Goal: Task Accomplishment & Management: Manage account settings

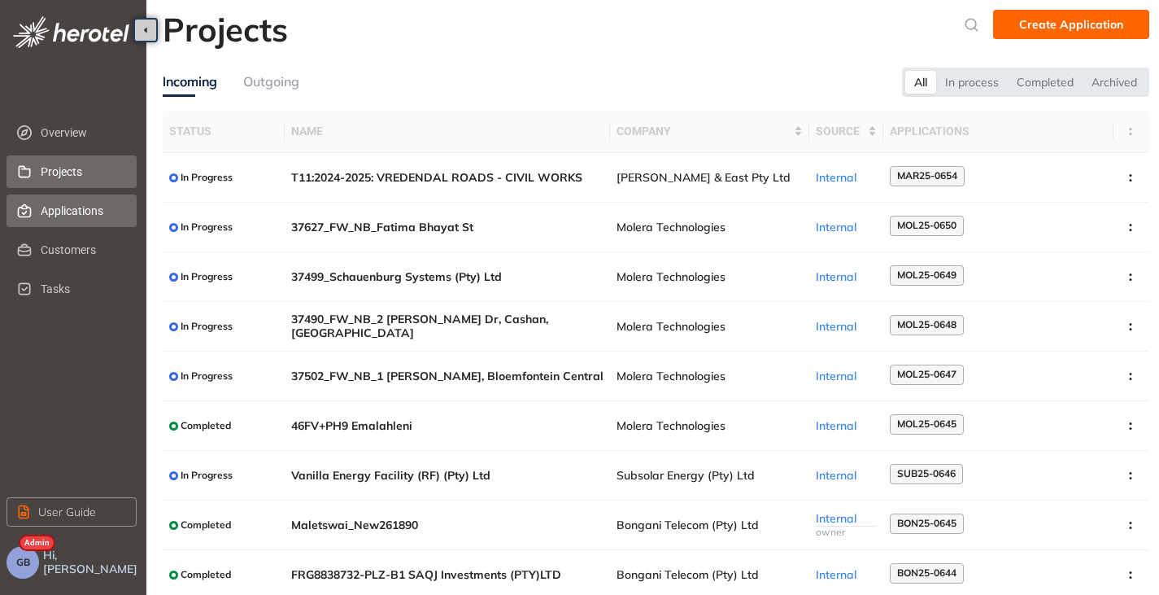
click at [35, 201] on li "Applications" at bounding box center [72, 210] width 130 height 33
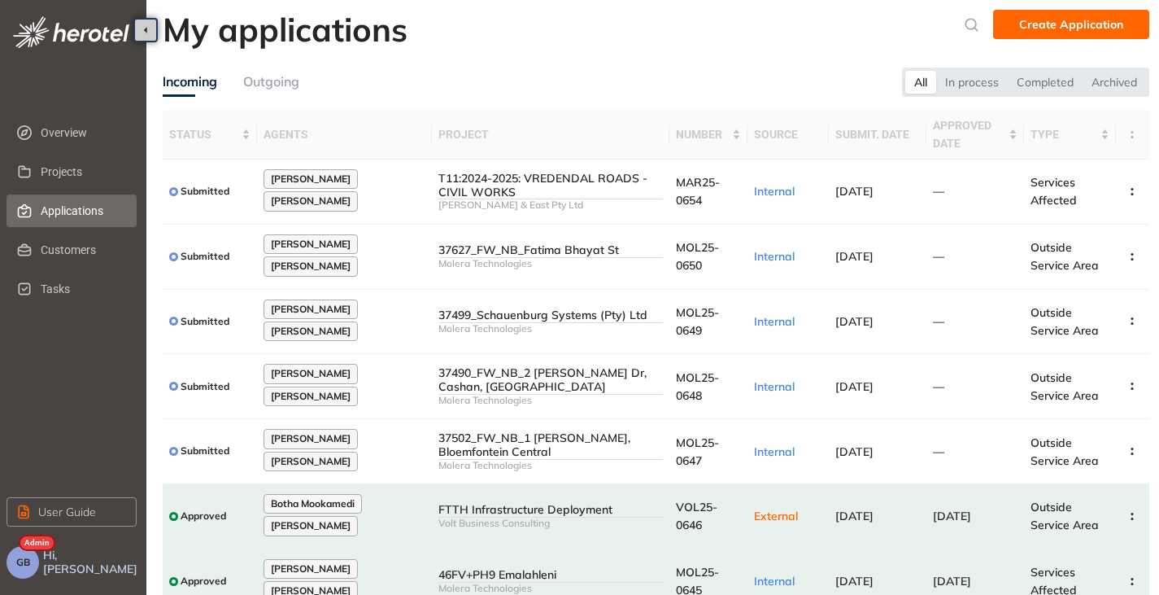
click at [24, 570] on button "GB" at bounding box center [23, 562] width 33 height 33
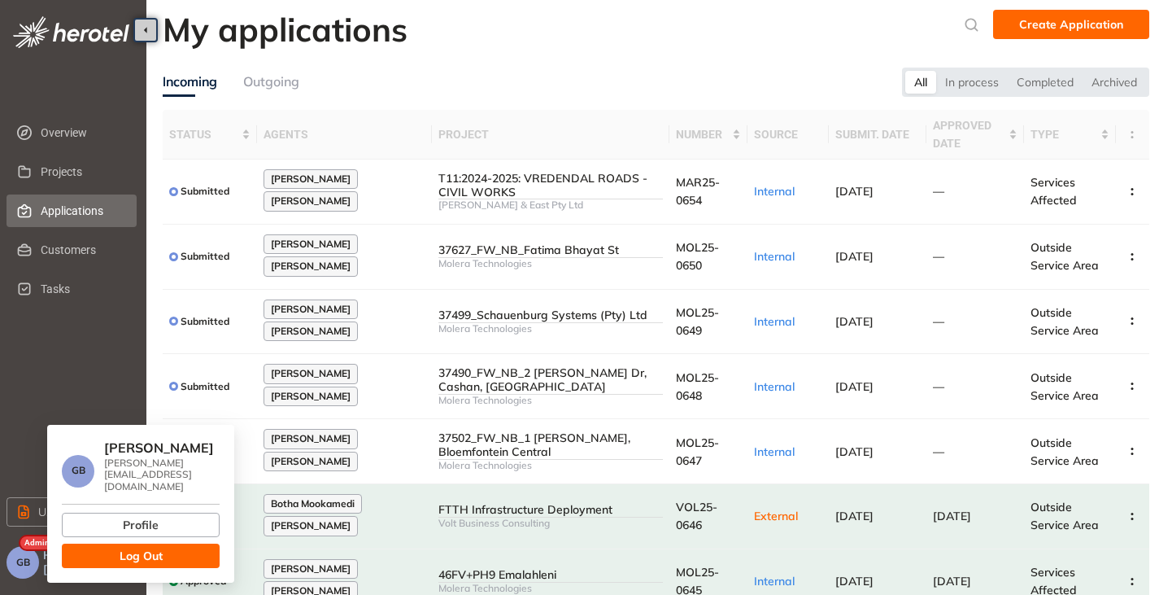
click at [120, 553] on button "Log Out" at bounding box center [141, 555] width 158 height 24
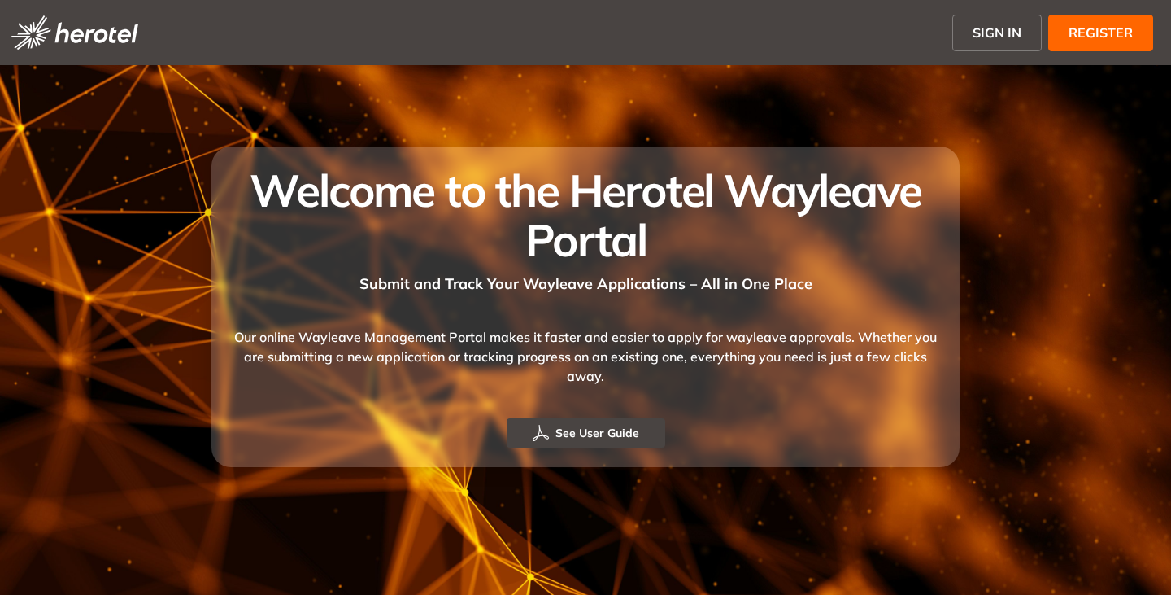
click at [1010, 39] on span "SIGN IN" at bounding box center [997, 33] width 49 height 20
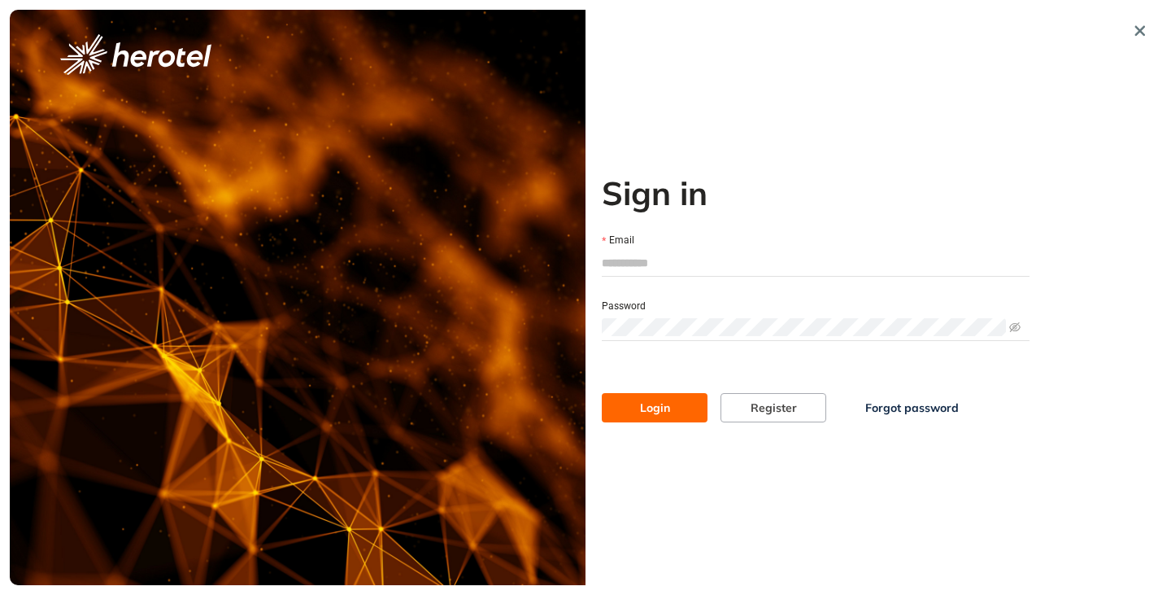
click at [894, 413] on span "Forgot password" at bounding box center [912, 408] width 94 height 18
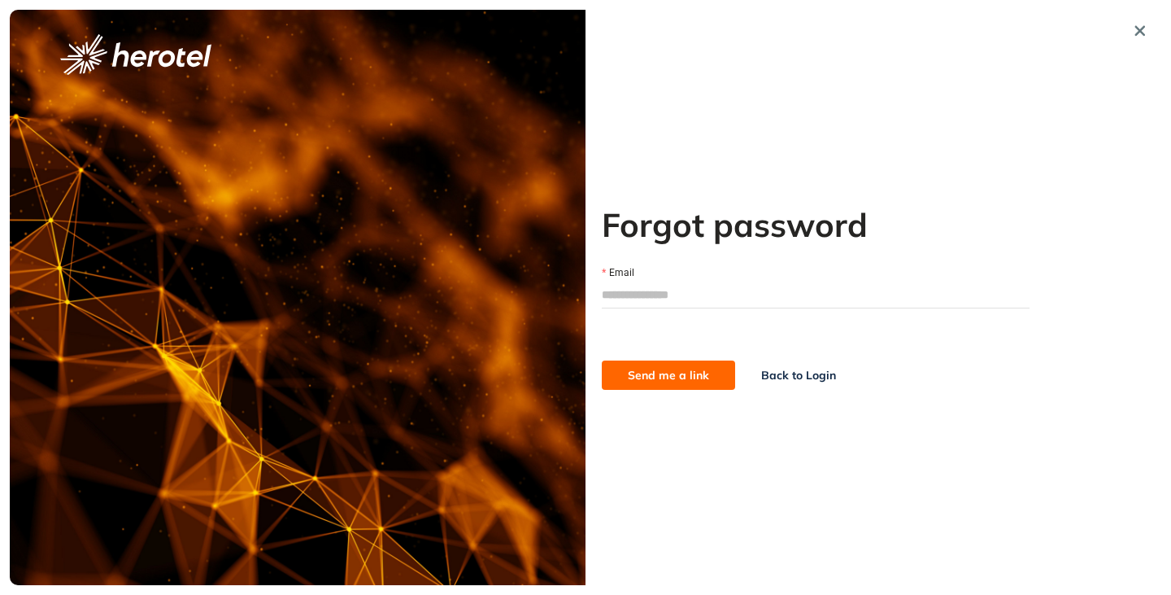
click at [735, 295] on input "Email" at bounding box center [816, 294] width 428 height 24
type input "**********"
click at [694, 378] on span "Send me a link" at bounding box center [668, 375] width 81 height 18
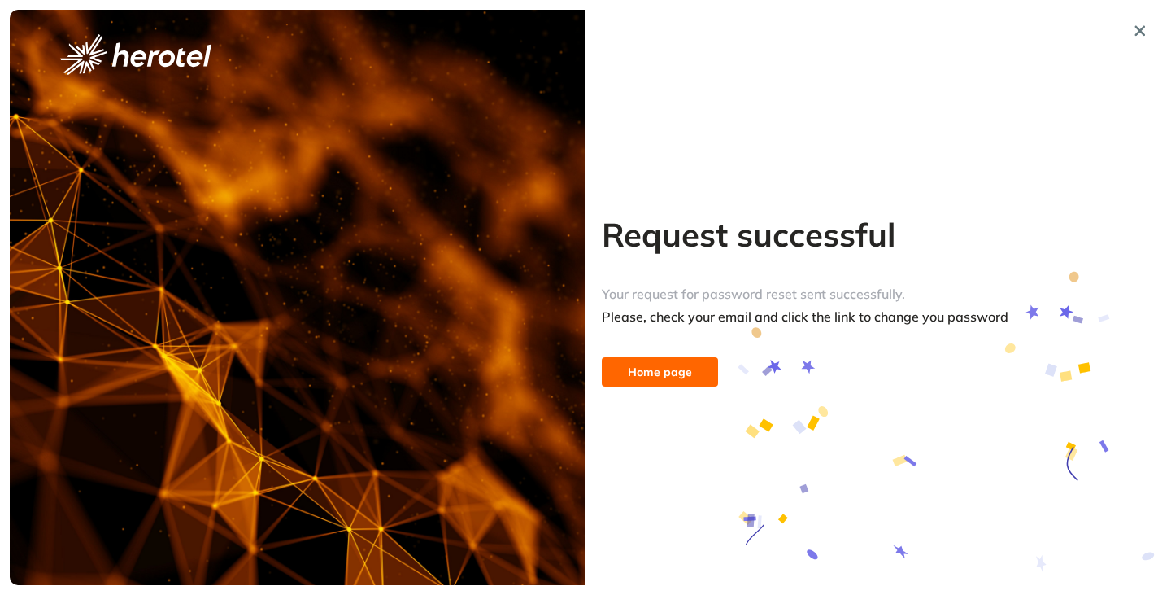
click at [666, 374] on span "Home page" at bounding box center [660, 372] width 64 height 18
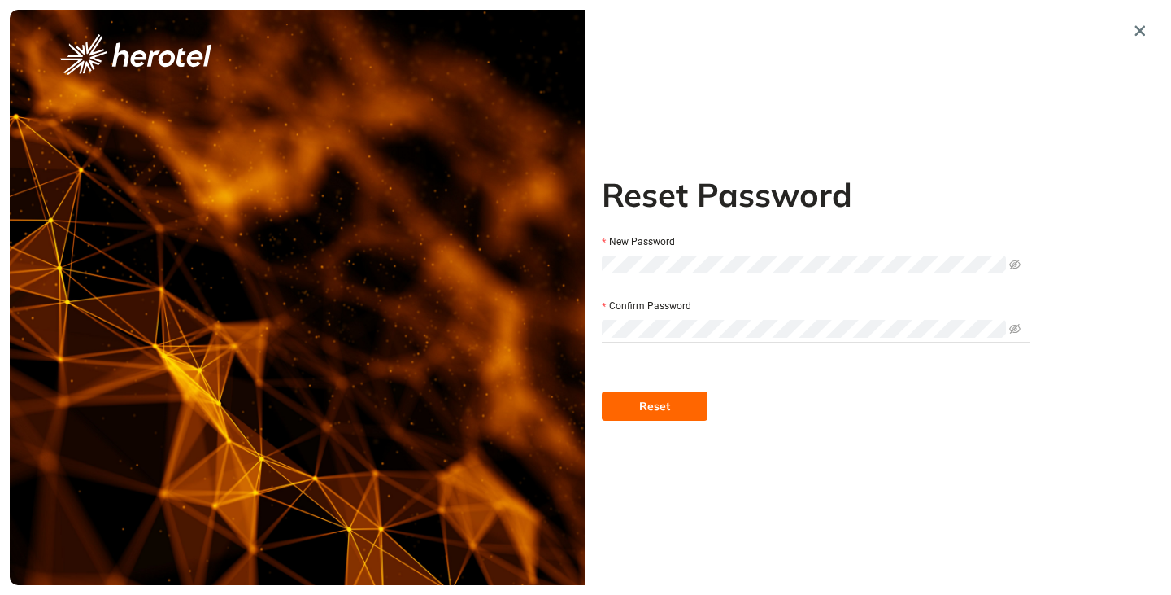
click at [674, 412] on button "Reset" at bounding box center [655, 405] width 106 height 29
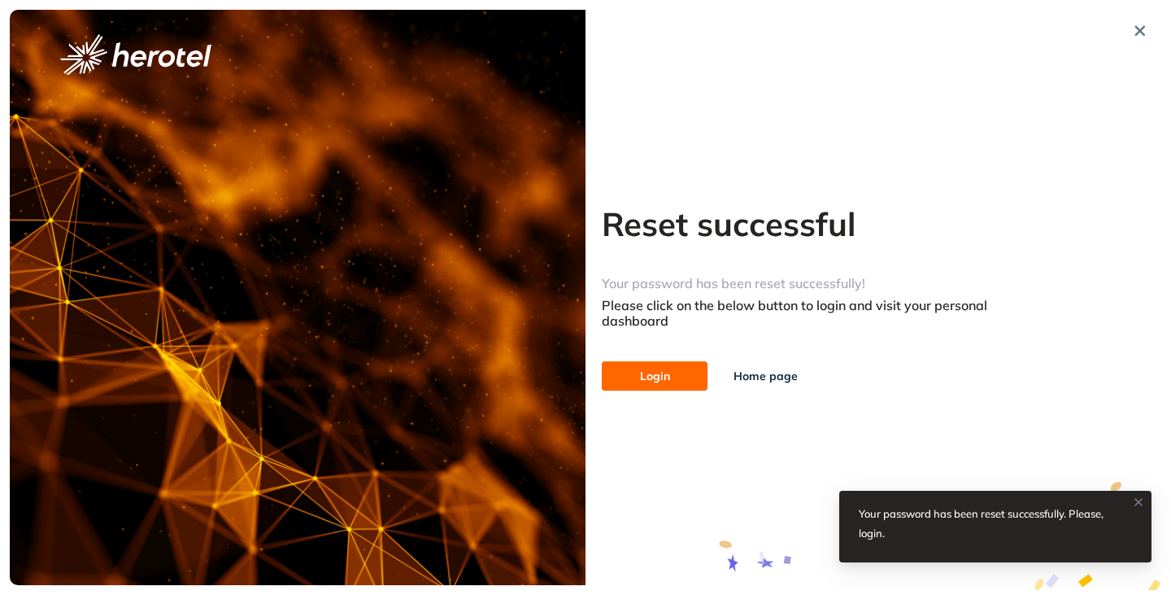
click at [639, 382] on button "Login" at bounding box center [655, 375] width 106 height 29
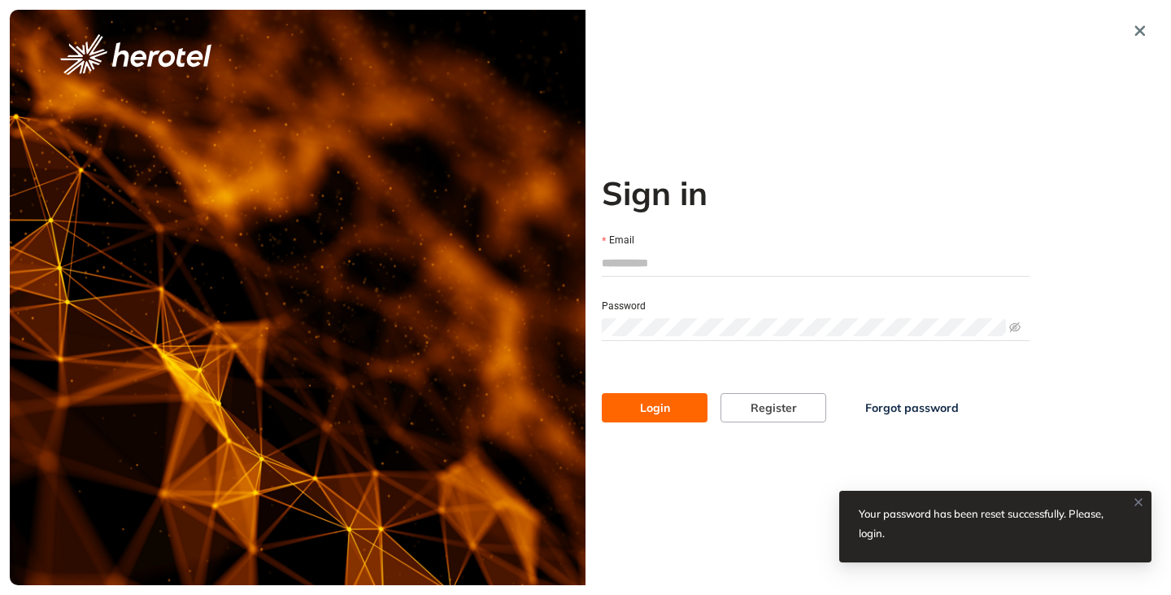
click at [657, 262] on input "Email" at bounding box center [816, 263] width 428 height 24
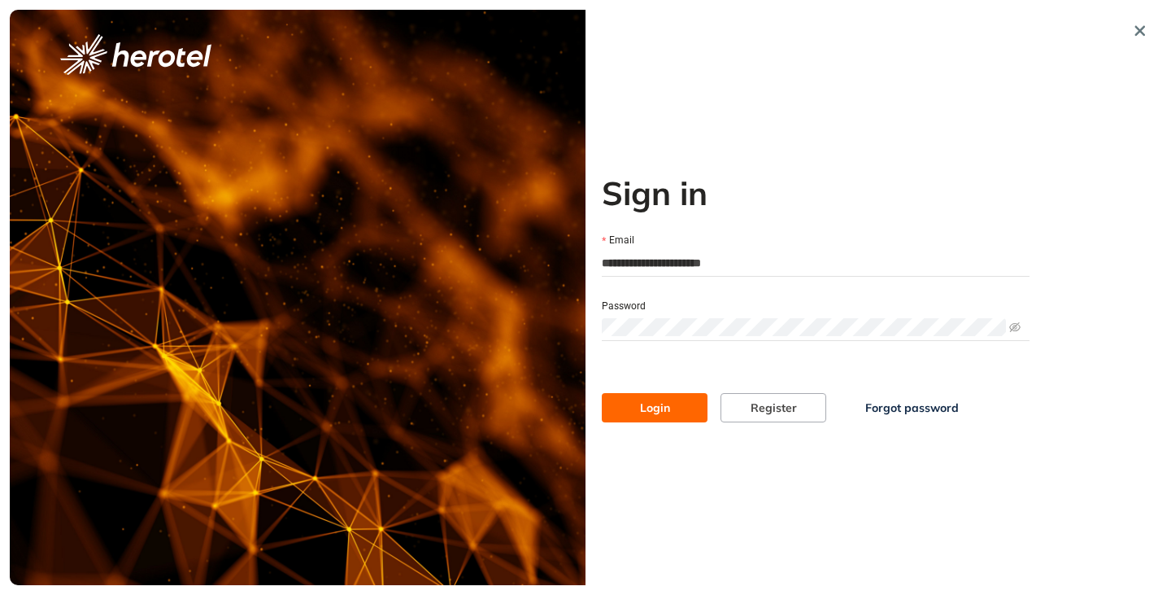
type input "**********"
click at [602, 393] on button "Login" at bounding box center [655, 407] width 106 height 29
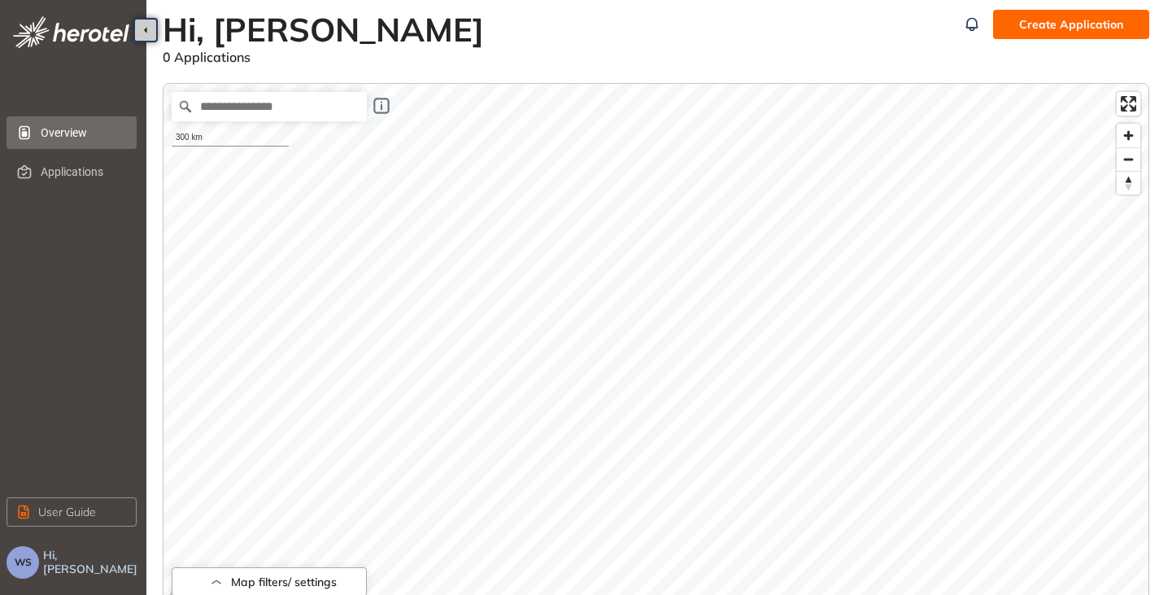
click at [27, 565] on span "WS" at bounding box center [23, 561] width 17 height 11
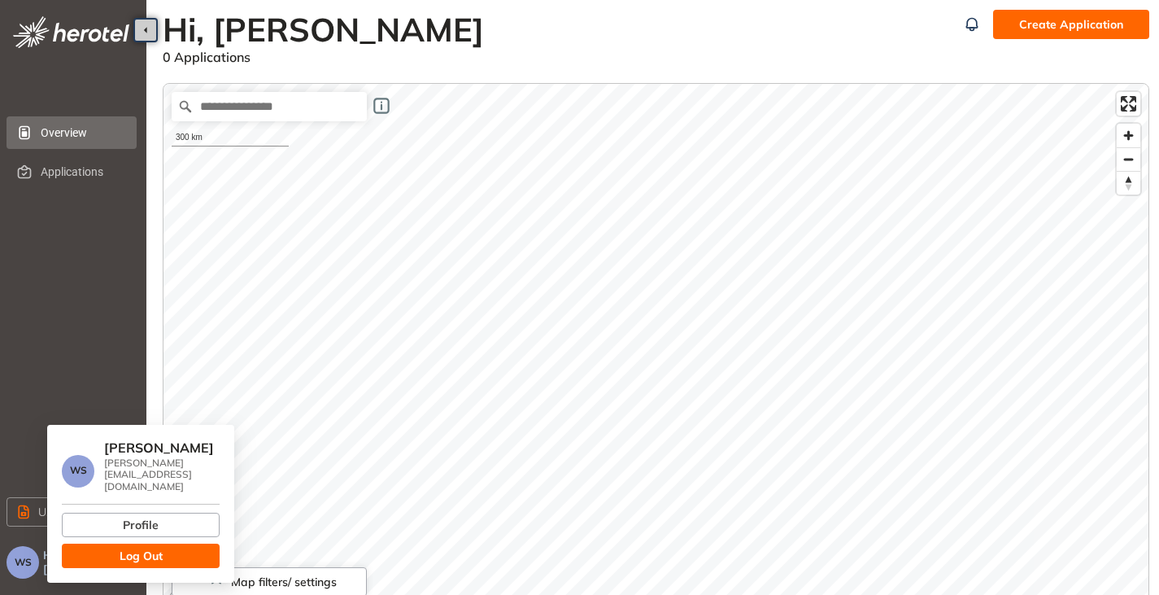
click at [150, 547] on span "Log Out" at bounding box center [141, 556] width 43 height 18
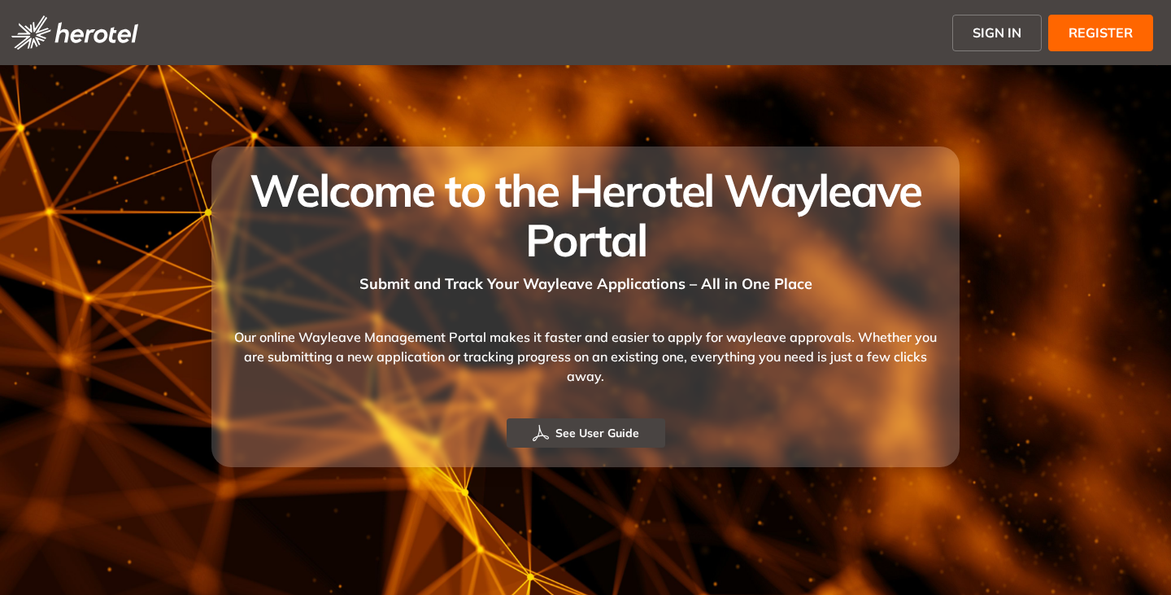
click at [981, 33] on span "SIGN IN" at bounding box center [997, 33] width 49 height 20
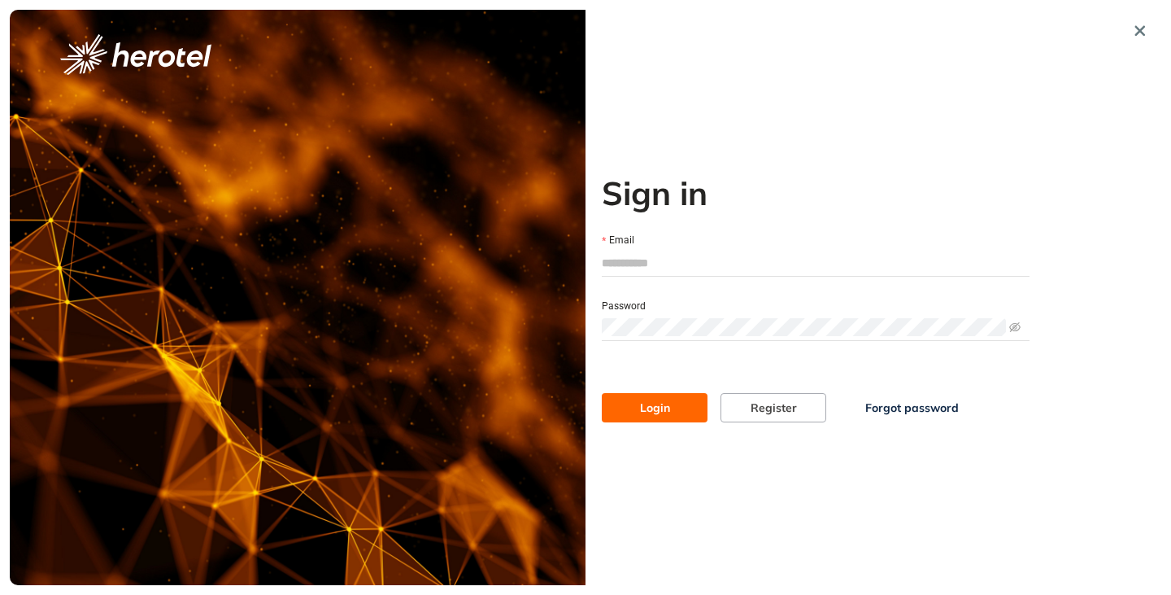
click at [887, 404] on span "Forgot password" at bounding box center [912, 408] width 94 height 18
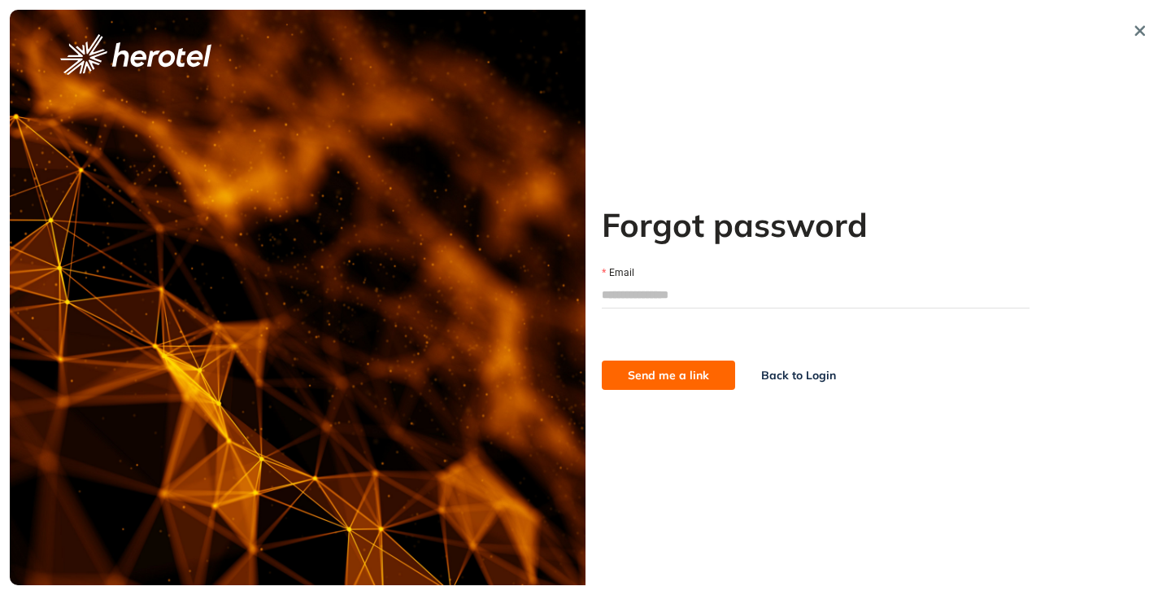
click at [678, 298] on input "Email" at bounding box center [816, 294] width 428 height 24
type input "**********"
click at [661, 372] on span "Send me a link" at bounding box center [668, 375] width 81 height 18
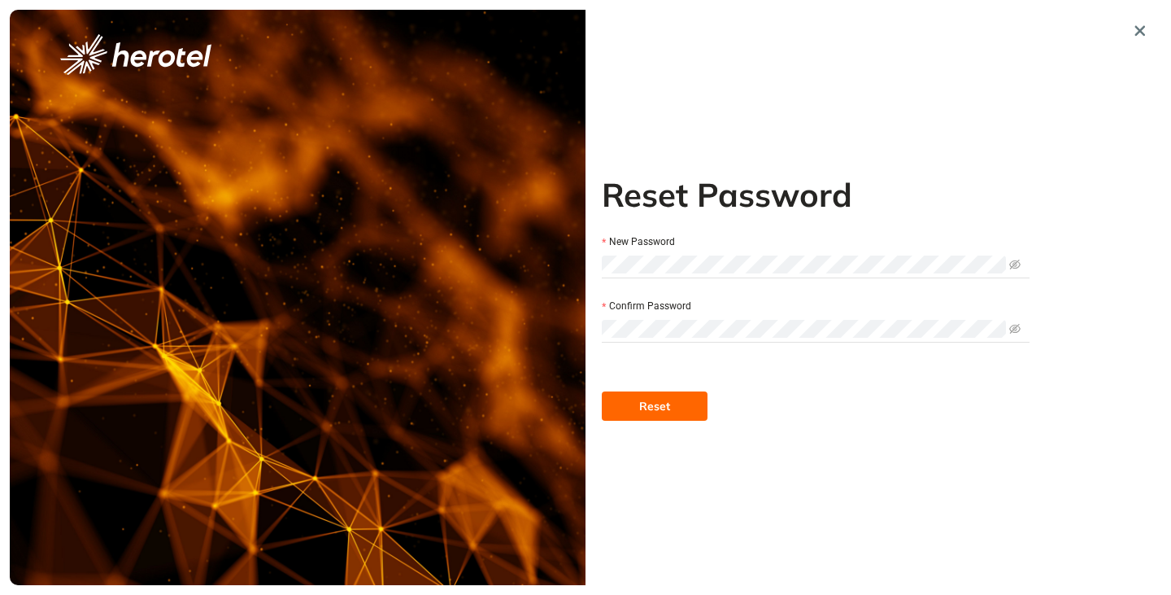
click at [667, 415] on button "Reset" at bounding box center [655, 405] width 106 height 29
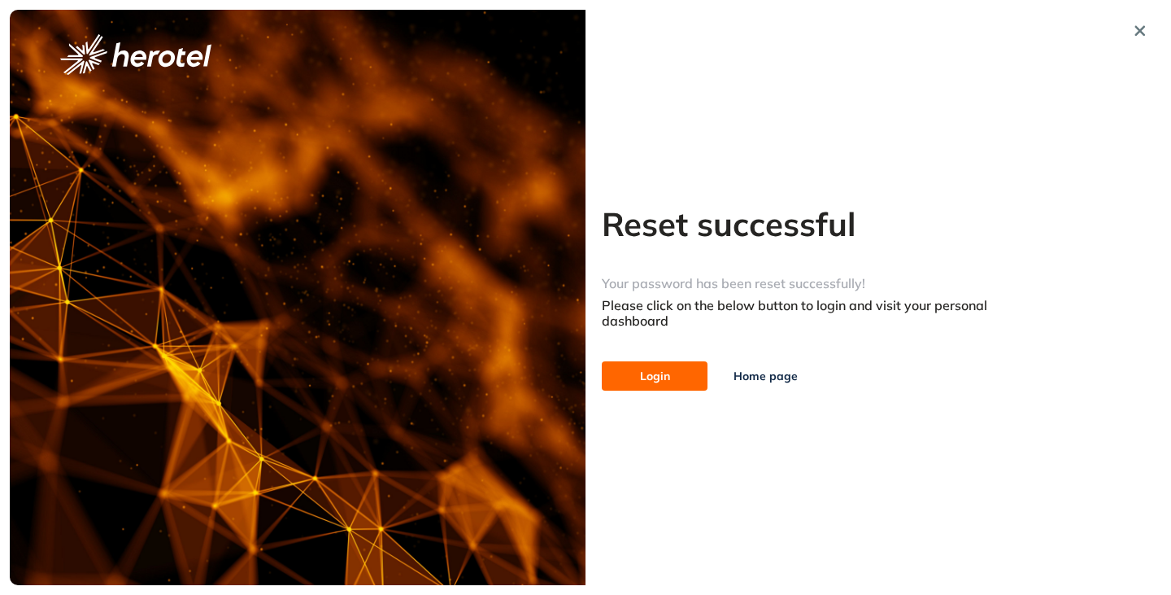
click at [654, 372] on span "Login" at bounding box center [655, 376] width 30 height 18
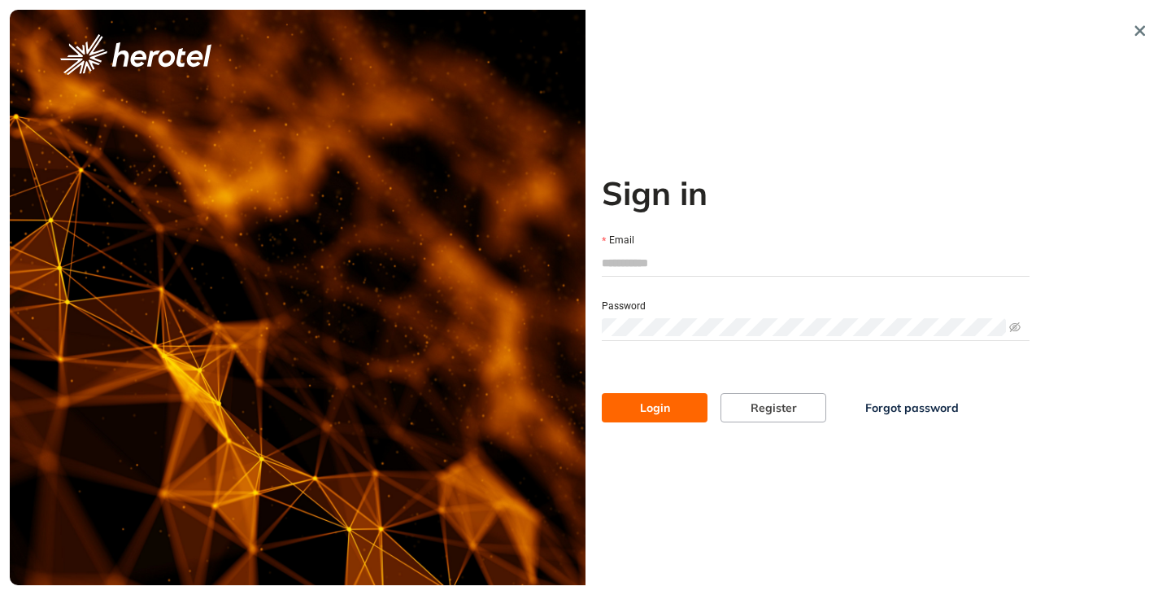
click at [688, 265] on input "Email" at bounding box center [816, 263] width 428 height 24
type input "**********"
click at [640, 416] on span "Login" at bounding box center [655, 408] width 30 height 18
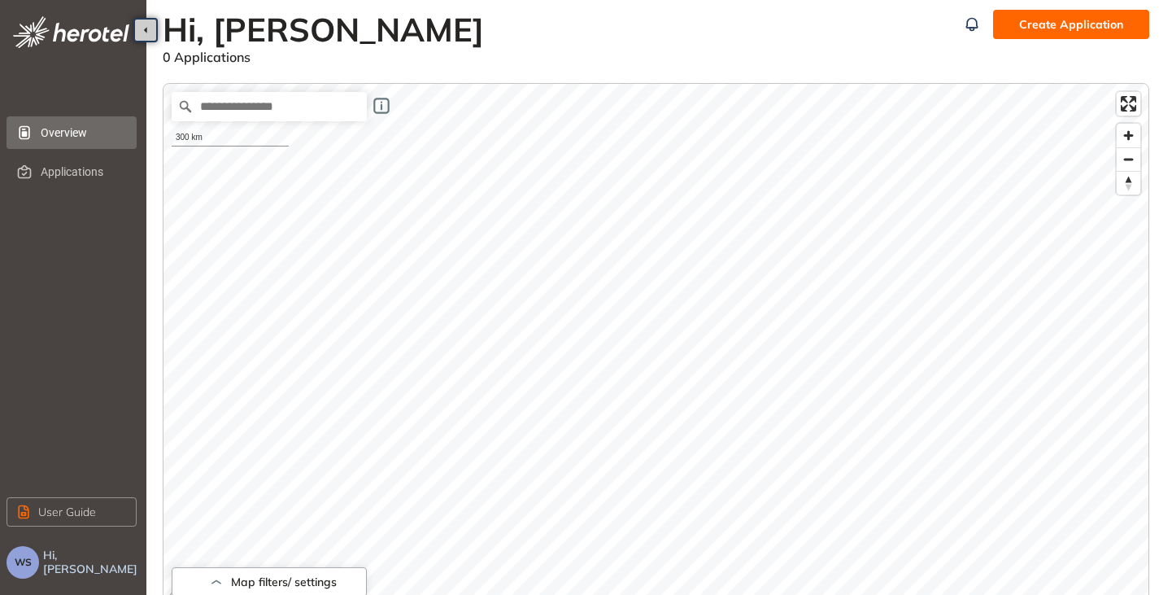
click at [35, 567] on button "WS" at bounding box center [23, 562] width 33 height 33
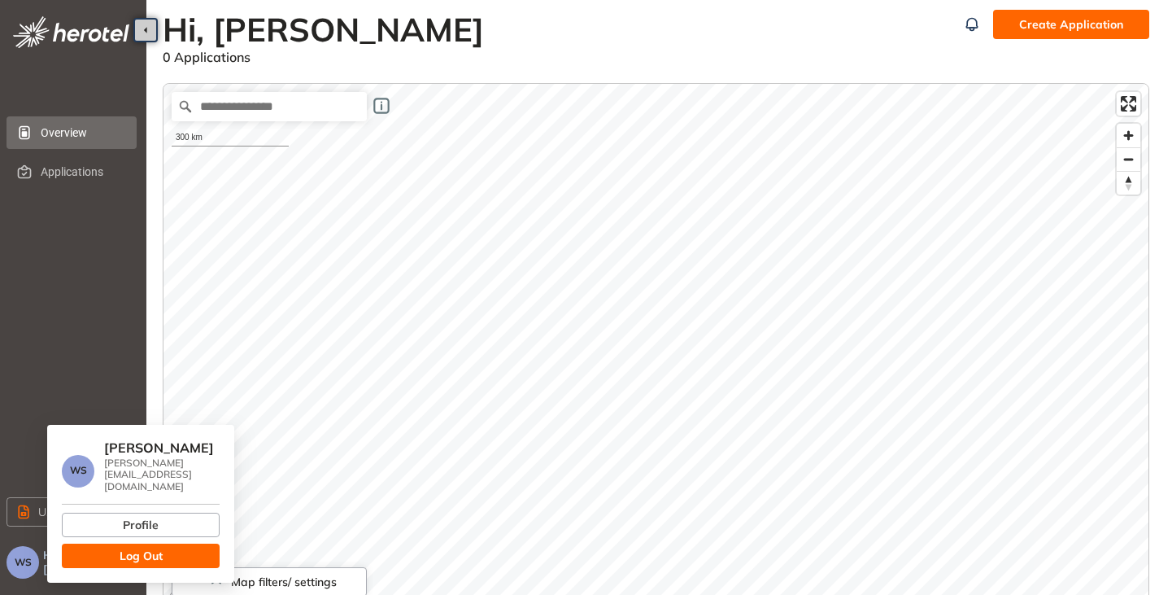
click at [142, 547] on span "Log Out" at bounding box center [141, 556] width 43 height 18
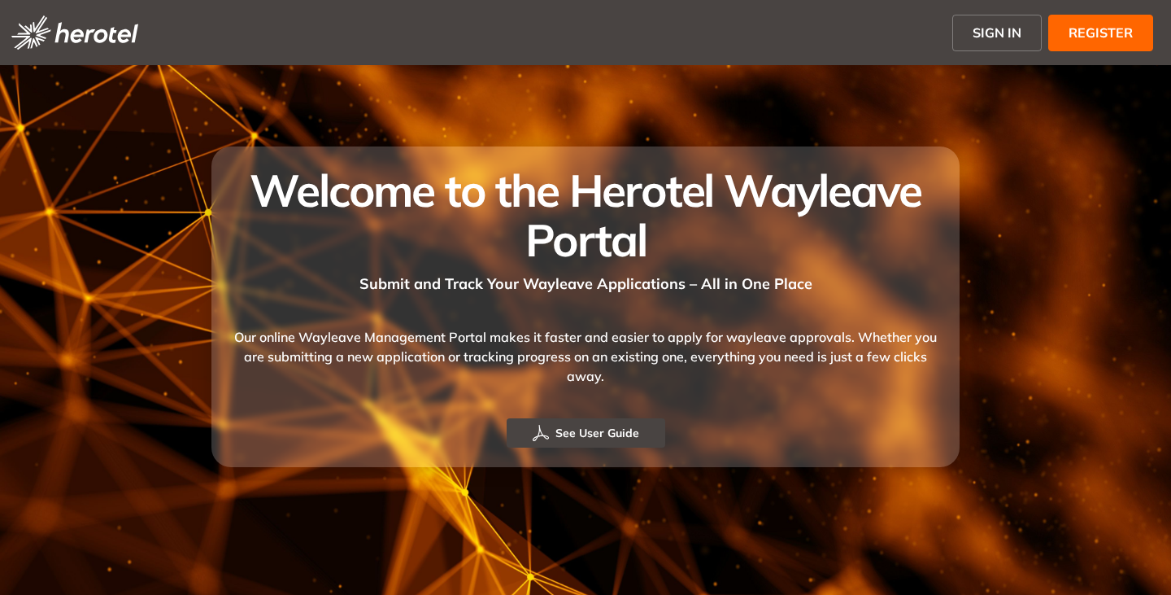
click at [981, 36] on span "SIGN IN" at bounding box center [997, 33] width 49 height 20
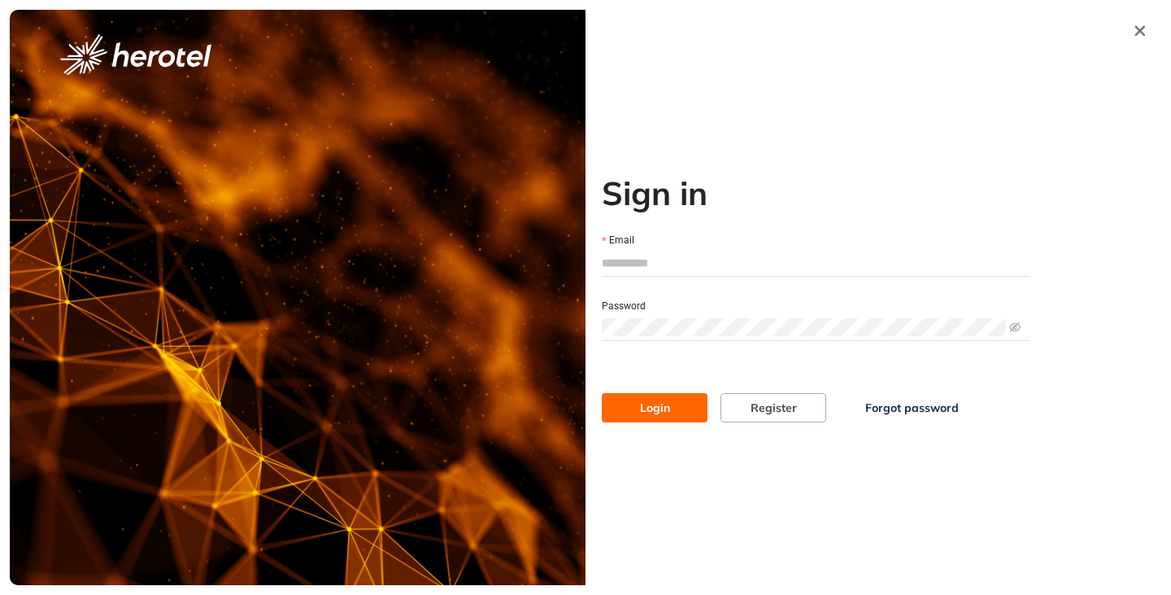
click at [881, 412] on span "Forgot password" at bounding box center [912, 408] width 94 height 18
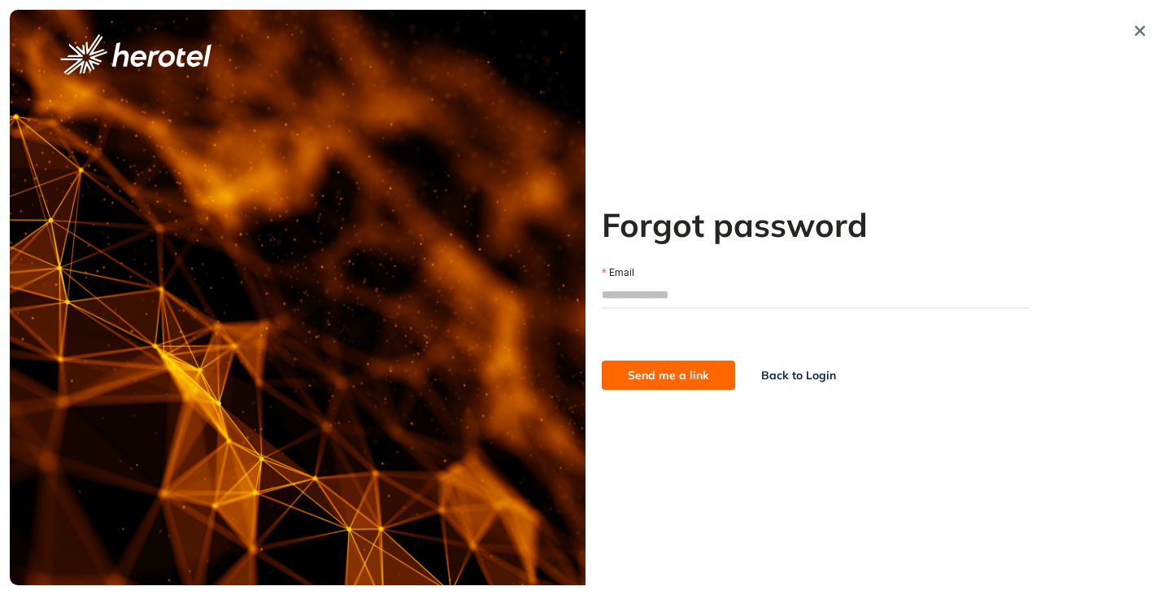
click at [601, 297] on div "Forgot password Email Send me a link Back to Login" at bounding box center [816, 297] width 460 height 575
click at [630, 293] on input "Email" at bounding box center [816, 294] width 428 height 24
type input "**********"
click at [651, 372] on span "Send me a link" at bounding box center [668, 375] width 81 height 18
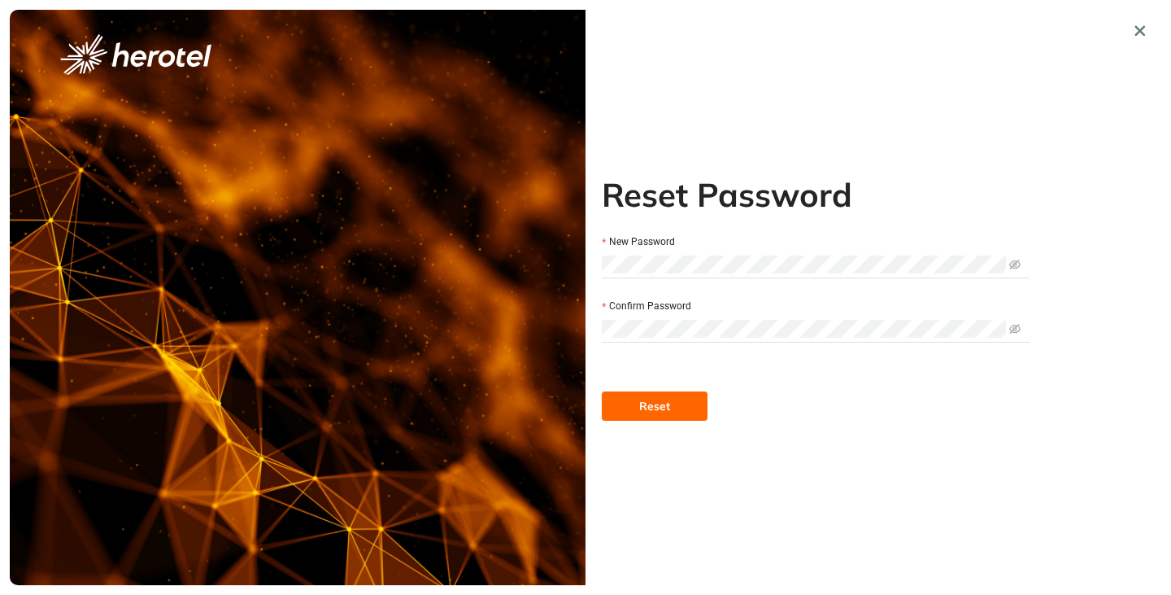
click at [632, 316] on span at bounding box center [816, 328] width 428 height 24
click at [670, 417] on button "Reset" at bounding box center [655, 405] width 106 height 29
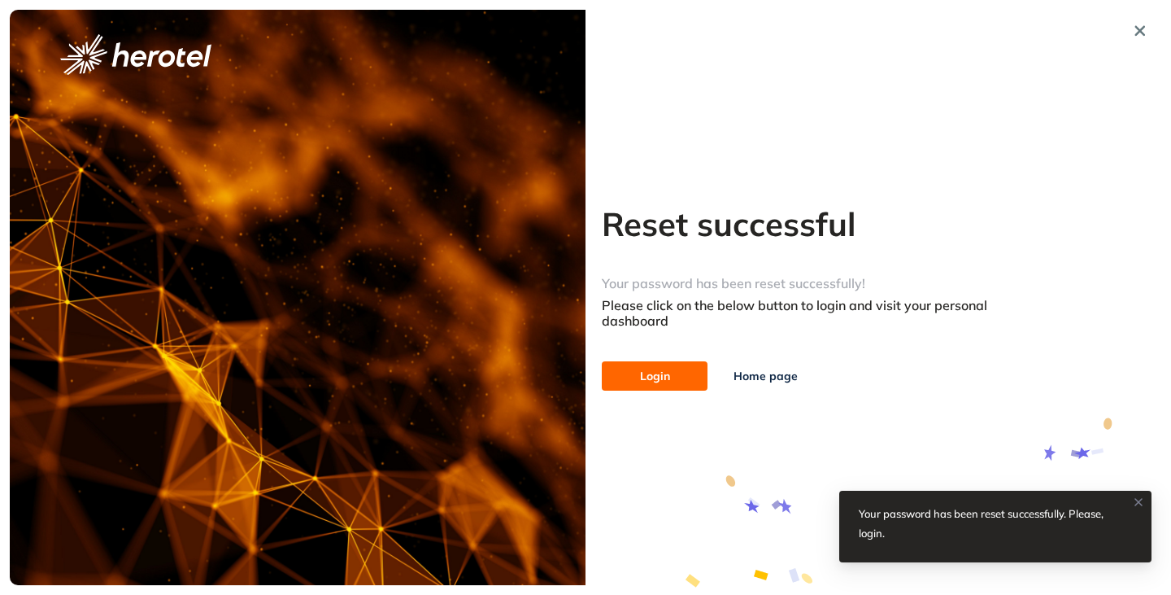
click at [662, 382] on span "Login" at bounding box center [655, 376] width 30 height 18
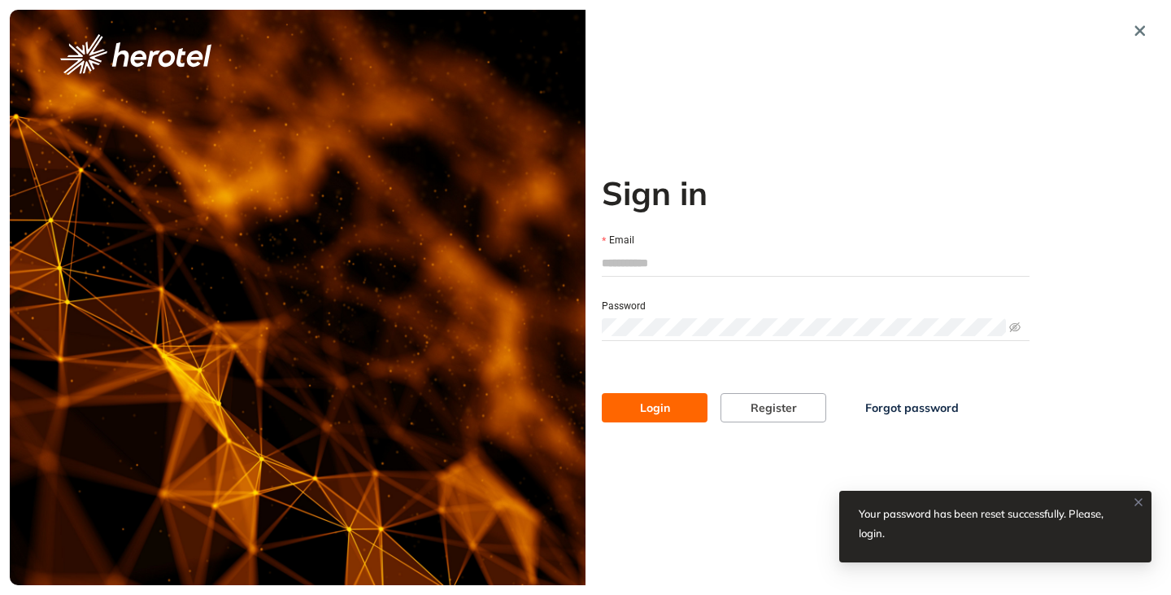
click at [628, 268] on input "Email" at bounding box center [816, 263] width 428 height 24
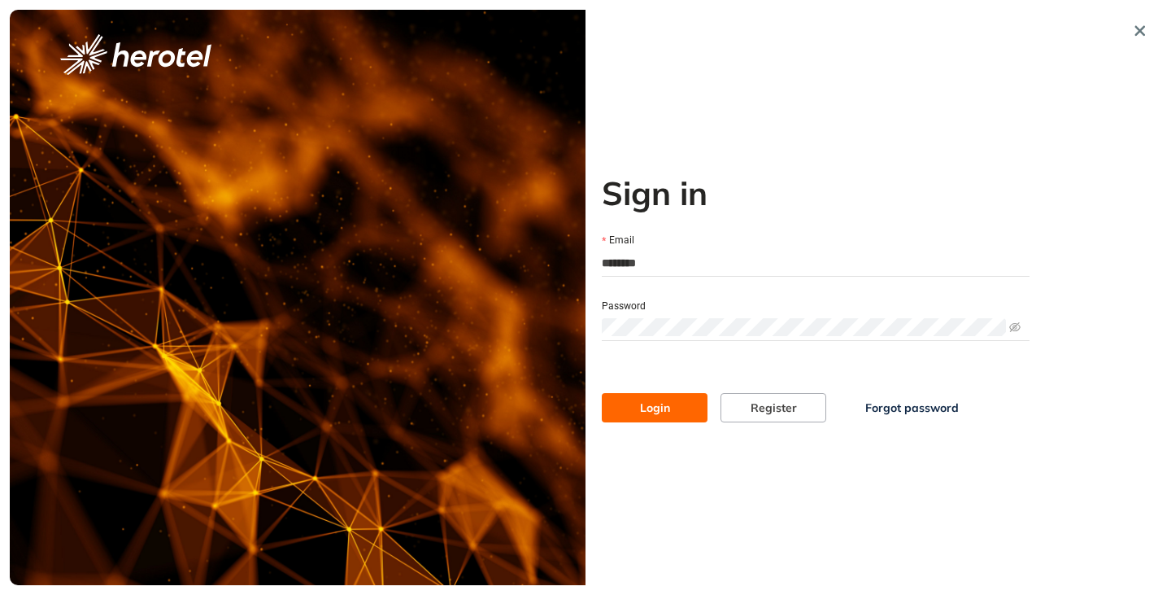
type input "**********"
click at [638, 400] on button "Login" at bounding box center [655, 407] width 106 height 29
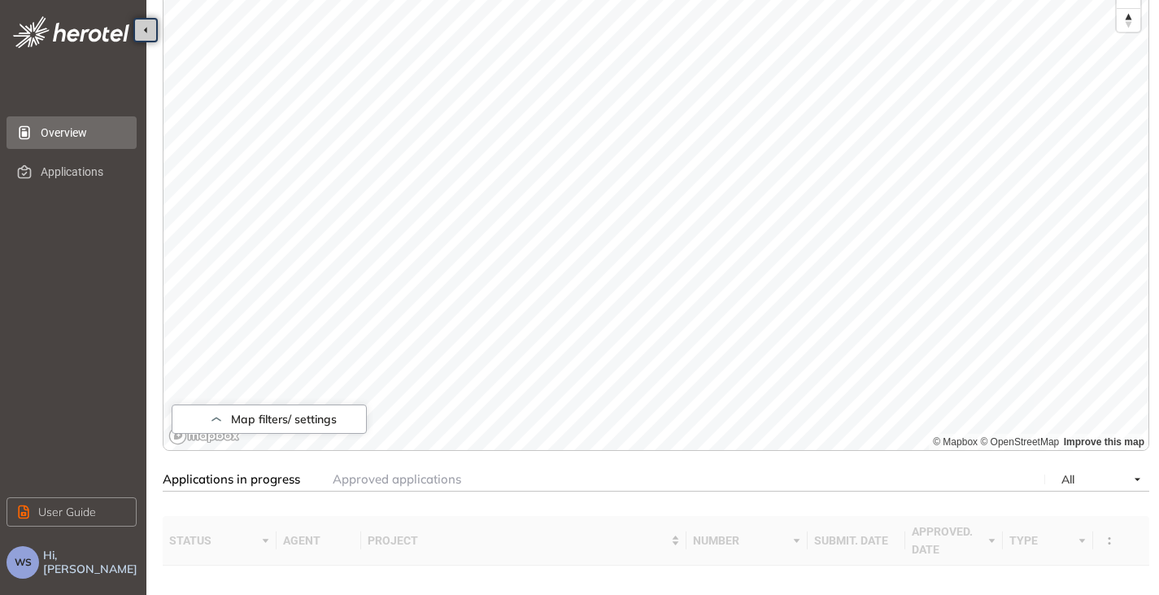
scroll to position [388, 0]
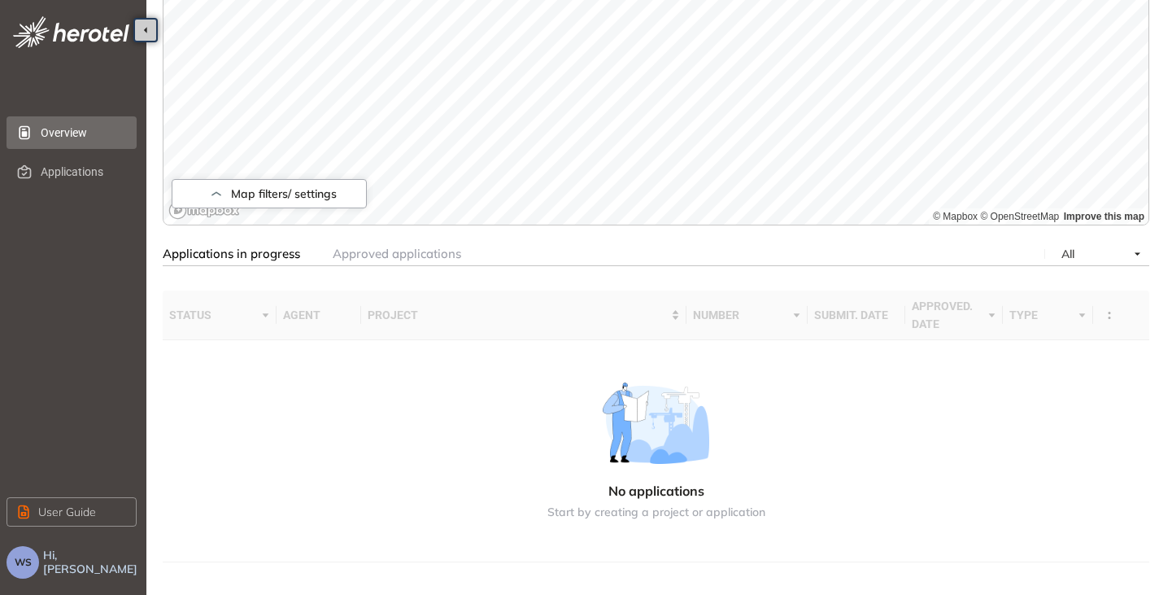
click at [24, 563] on span "WS" at bounding box center [23, 561] width 17 height 11
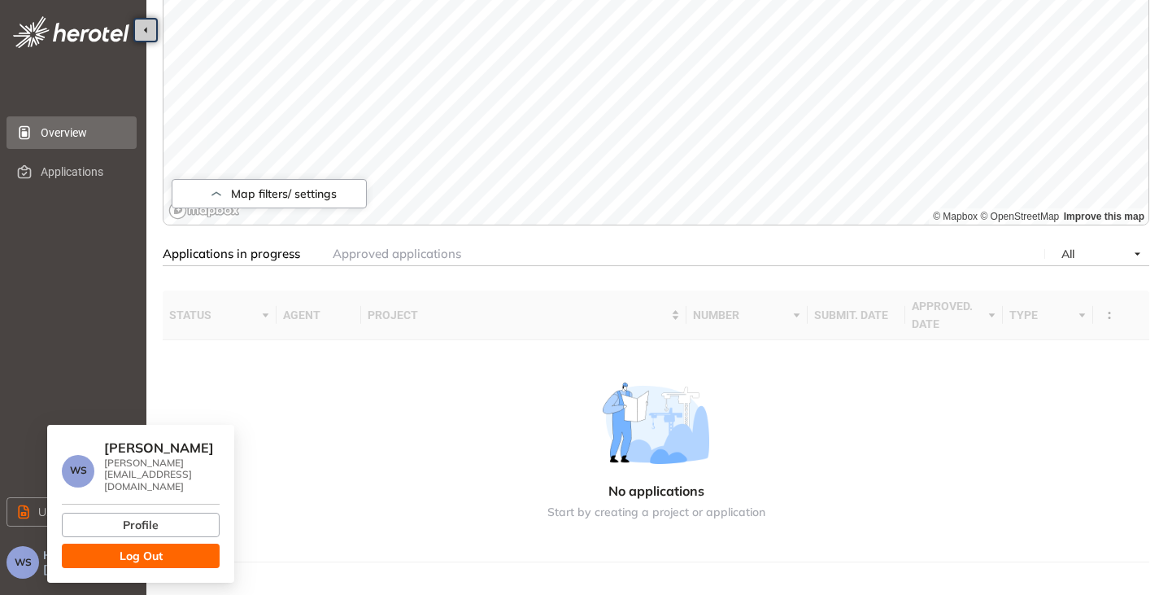
click at [146, 547] on span "Log Out" at bounding box center [141, 556] width 43 height 18
